Goal: Task Accomplishment & Management: Use online tool/utility

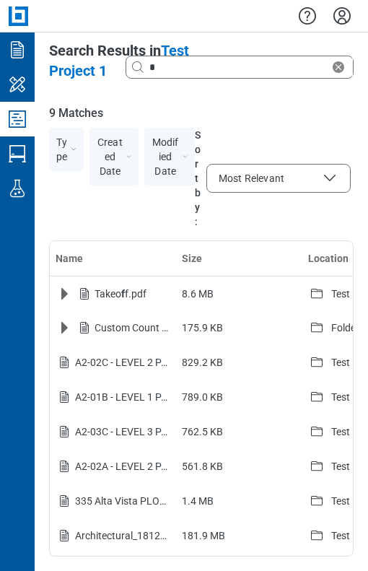
select select "**********"
click at [16, 90] on icon "My Workspace" at bounding box center [17, 84] width 23 height 23
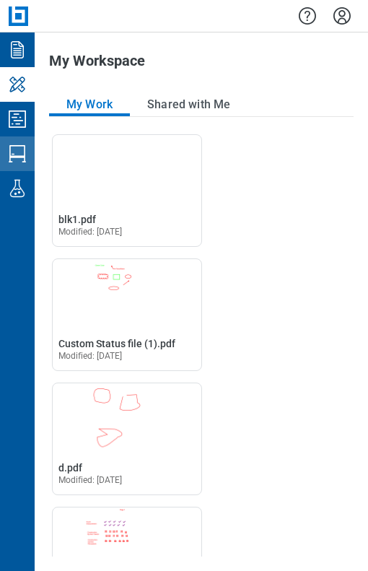
click at [19, 160] on icon "Studio Sessions" at bounding box center [17, 153] width 23 height 23
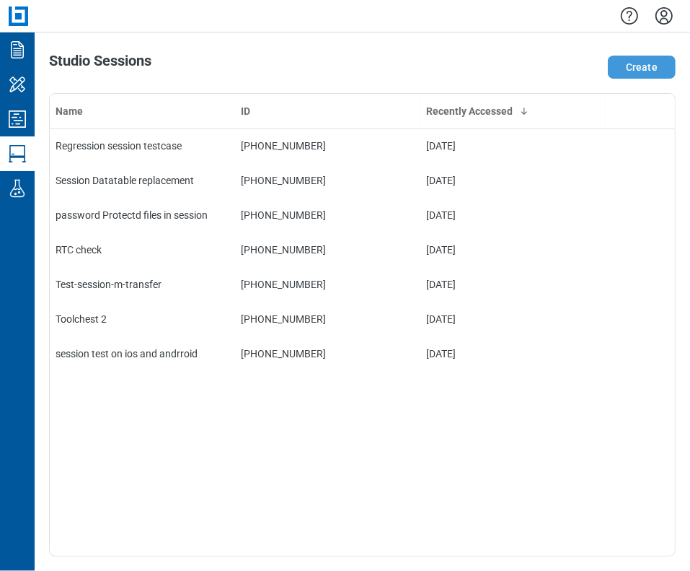
click at [367, 66] on button "Create" at bounding box center [642, 67] width 68 height 23
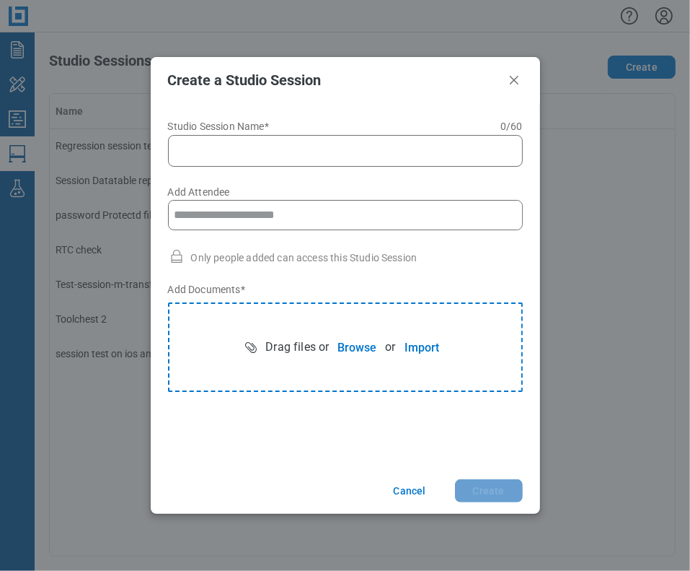
click at [214, 142] on input "Studio Session Name* 0 of 60 characters 0 / 60" at bounding box center [348, 150] width 336 height 17
type input "**********"
click at [350, 350] on button "Browse" at bounding box center [357, 347] width 56 height 29
click at [367, 492] on button "Create" at bounding box center [489, 490] width 68 height 23
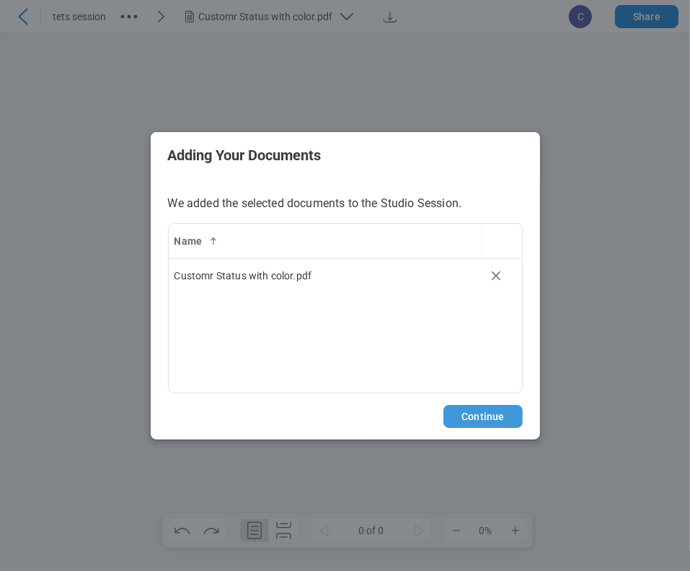
click at [367, 416] on button "Continue" at bounding box center [483, 416] width 79 height 23
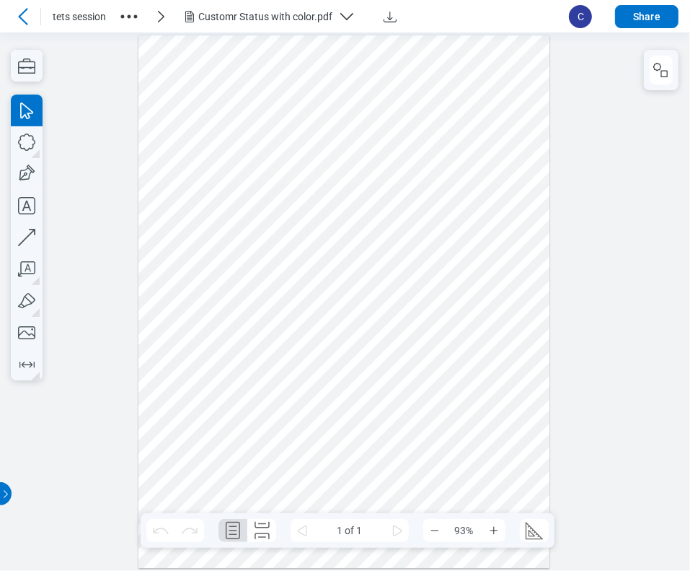
click at [128, 19] on icon "button" at bounding box center [129, 16] width 23 height 23
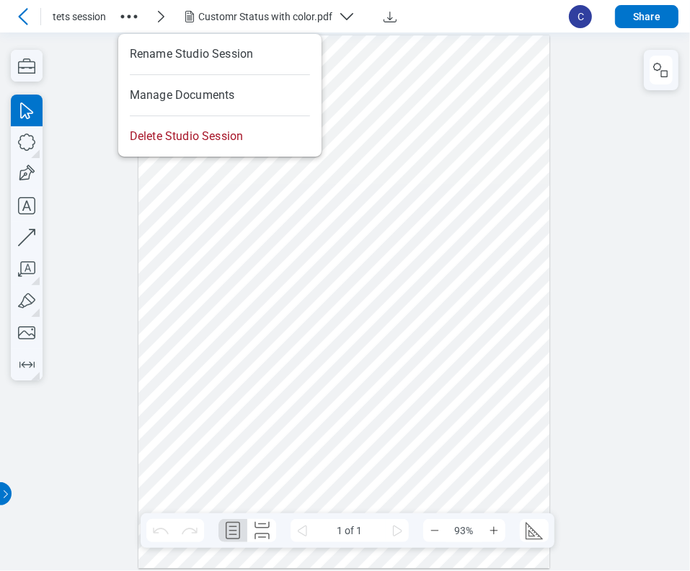
click at [125, 17] on icon "button" at bounding box center [129, 16] width 23 height 23
click at [127, 18] on icon "button" at bounding box center [129, 16] width 23 height 23
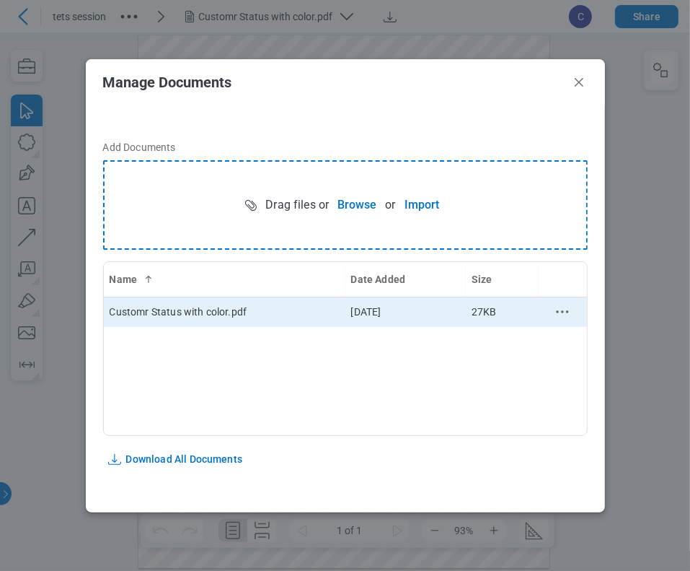
click at [367, 314] on icon "context-menu" at bounding box center [562, 311] width 17 height 17
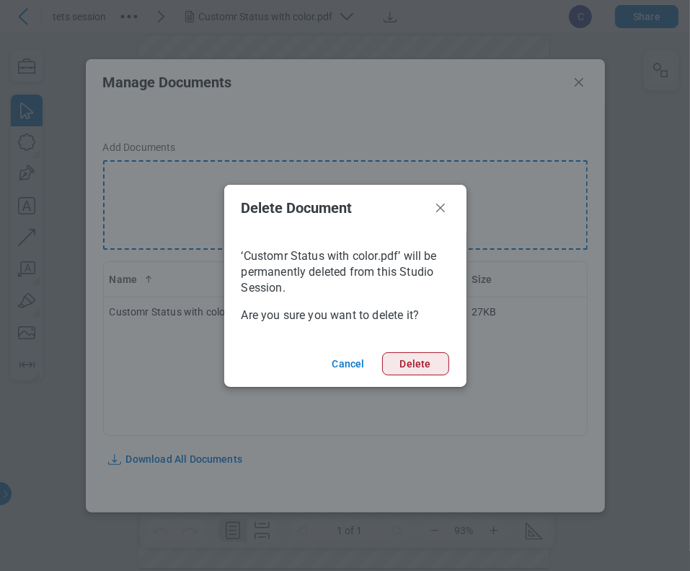
click at [367, 363] on button "Delete" at bounding box center [415, 363] width 67 height 23
